Goal: Task Accomplishment & Management: Use online tool/utility

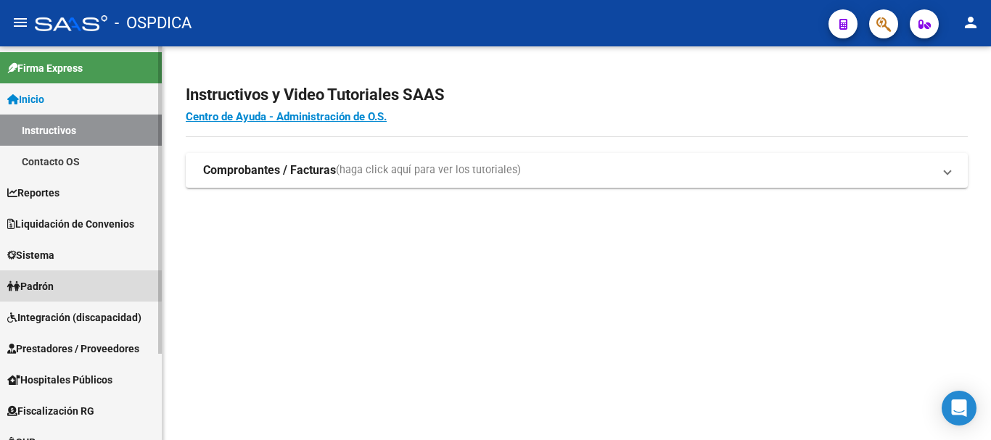
click at [75, 279] on link "Padrón" at bounding box center [81, 286] width 162 height 31
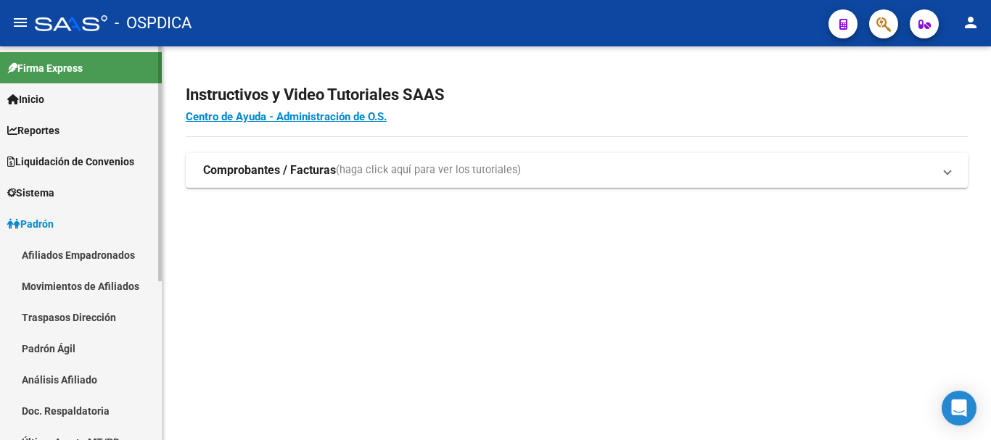
click at [68, 347] on link "Padrón Ágil" at bounding box center [81, 348] width 162 height 31
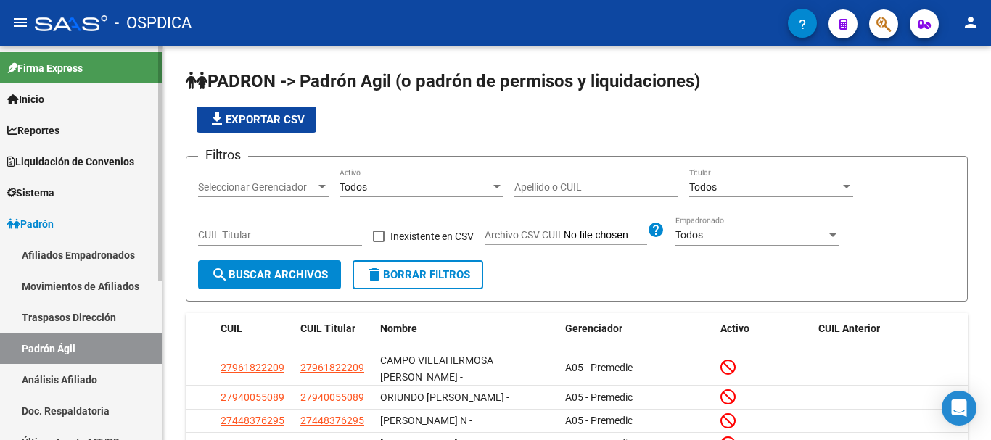
click at [73, 379] on link "Análisis Afiliado" at bounding box center [81, 379] width 162 height 31
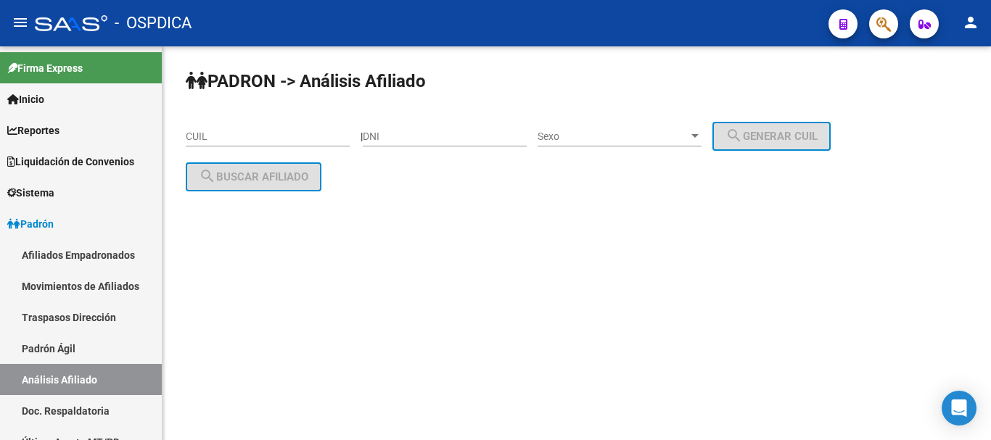
click at [432, 126] on div "DNI" at bounding box center [445, 132] width 164 height 29
click at [435, 133] on input "DNI" at bounding box center [445, 137] width 164 height 12
paste input "45498588"
type input "45498588"
click at [555, 131] on span "Sexo" at bounding box center [613, 137] width 151 height 12
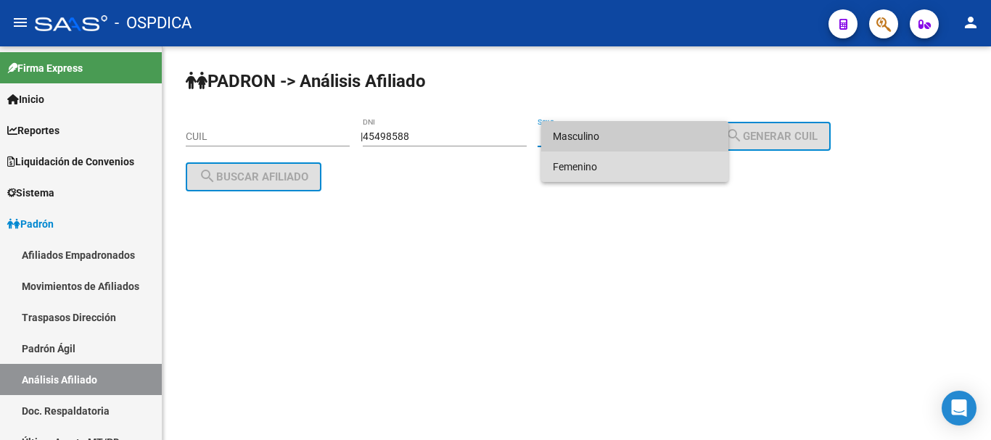
click at [587, 173] on span "Femenino" at bounding box center [635, 167] width 164 height 30
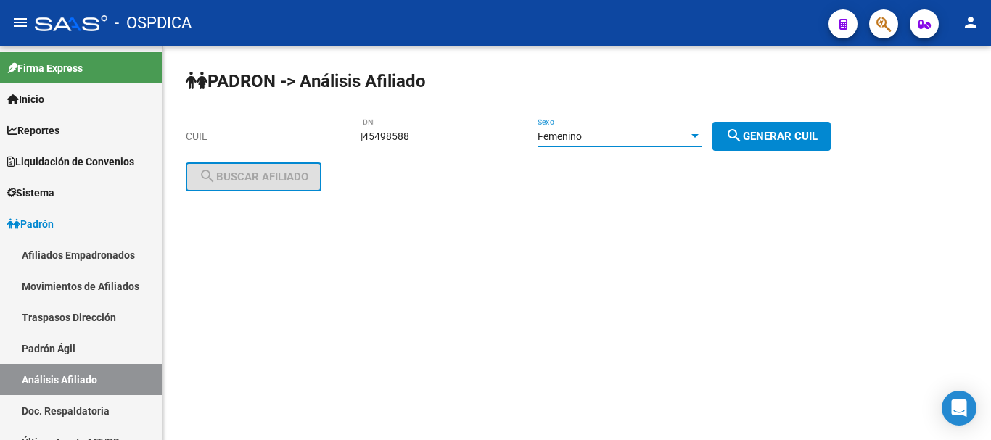
click at [762, 145] on button "search Generar CUIL" at bounding box center [771, 136] width 118 height 29
type input "27-45498588-0"
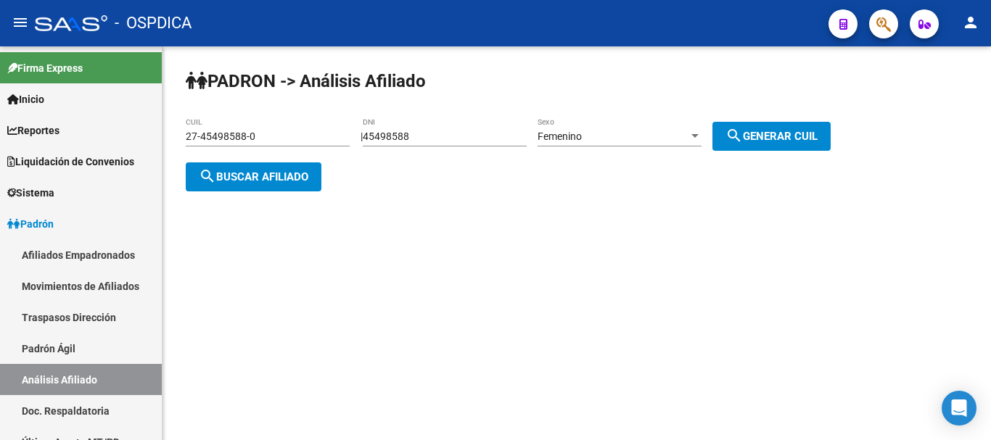
click at [244, 173] on span "search Buscar afiliado" at bounding box center [254, 176] width 110 height 13
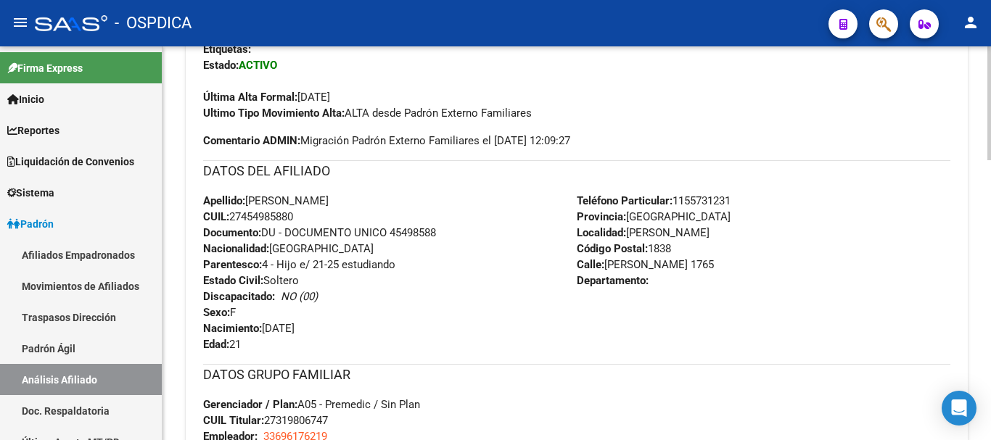
scroll to position [484, 0]
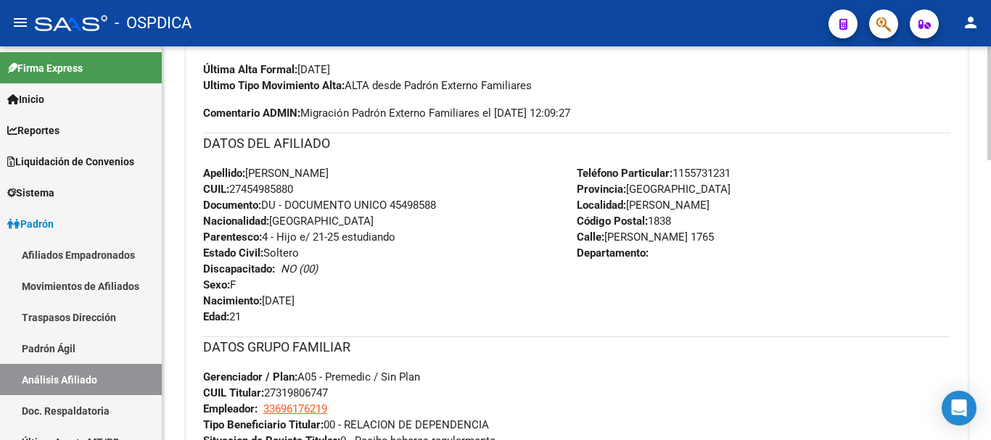
drag, startPoint x: 312, startPoint y: 231, endPoint x: 406, endPoint y: 239, distance: 93.9
click at [406, 239] on div "Apellido: [PERSON_NAME] CUIL: 27454985880 Documento: DU - DOCUMENTO UNICO 45498…" at bounding box center [390, 245] width 374 height 160
